Goal: Task Accomplishment & Management: Manage account settings

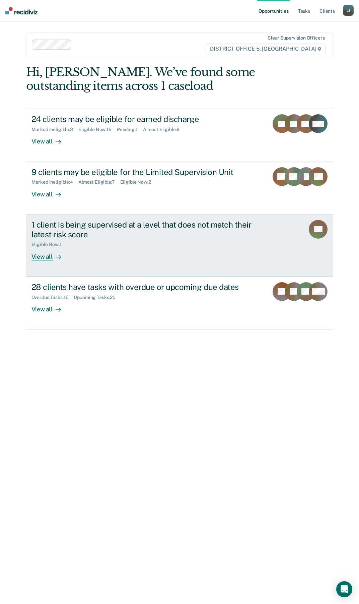
click at [71, 265] on link "1 client is being supervised at a level that does not match their latest risk s…" at bounding box center [179, 246] width 307 height 62
